Goal: Navigation & Orientation: Find specific page/section

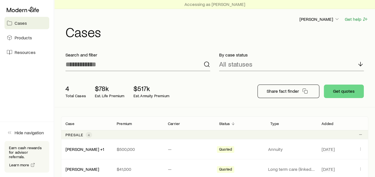
click at [18, 21] on span "Cases" at bounding box center [21, 23] width 12 height 6
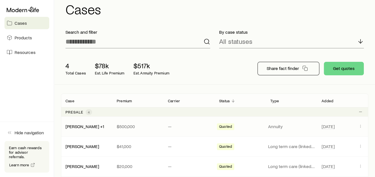
scroll to position [56, 0]
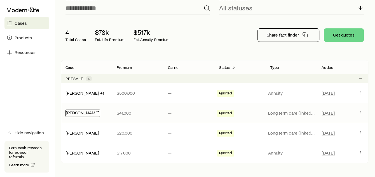
click at [82, 112] on link "[PERSON_NAME]" at bounding box center [83, 112] width 34 height 5
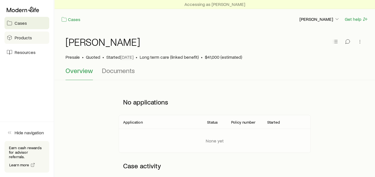
click at [24, 39] on span "Products" at bounding box center [23, 38] width 17 height 6
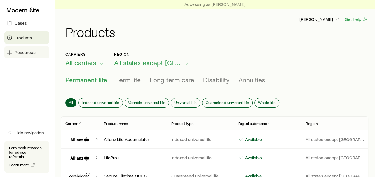
click at [28, 54] on span "Resources" at bounding box center [25, 52] width 21 height 6
